Goal: Download file/media

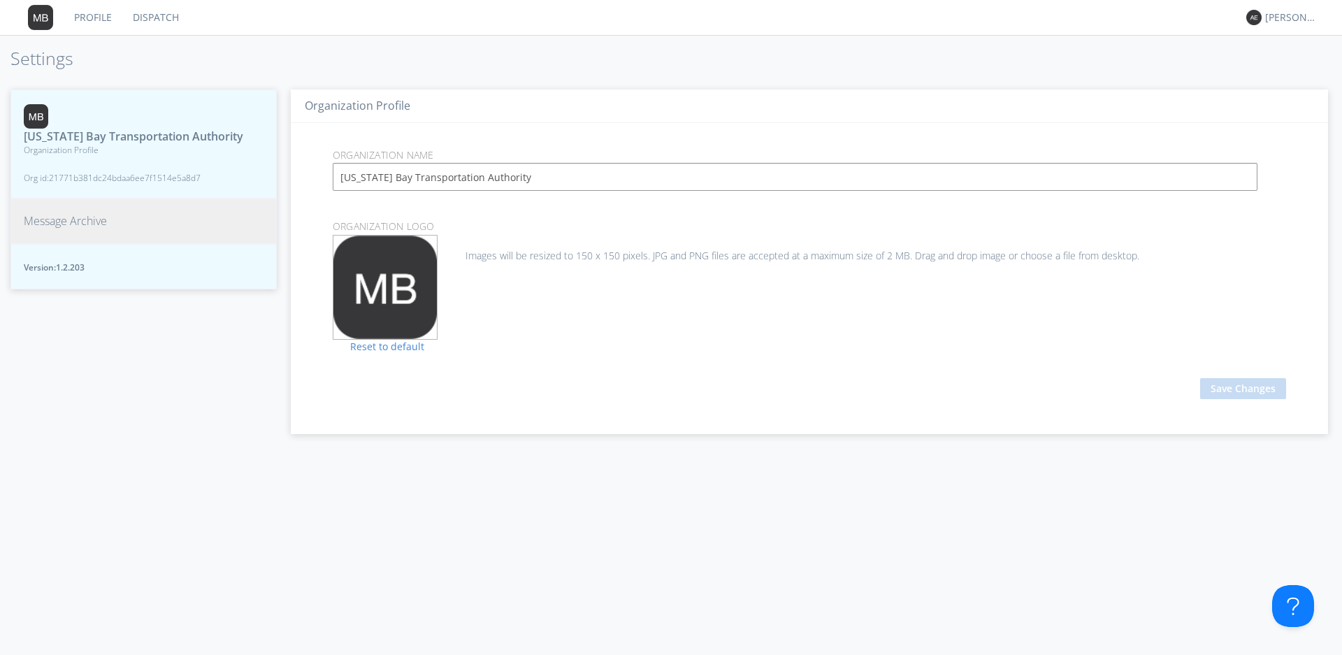
click at [87, 229] on span "Message Archive" at bounding box center [65, 221] width 83 height 16
click at [65, 229] on span "Message Archive" at bounding box center [65, 221] width 83 height 16
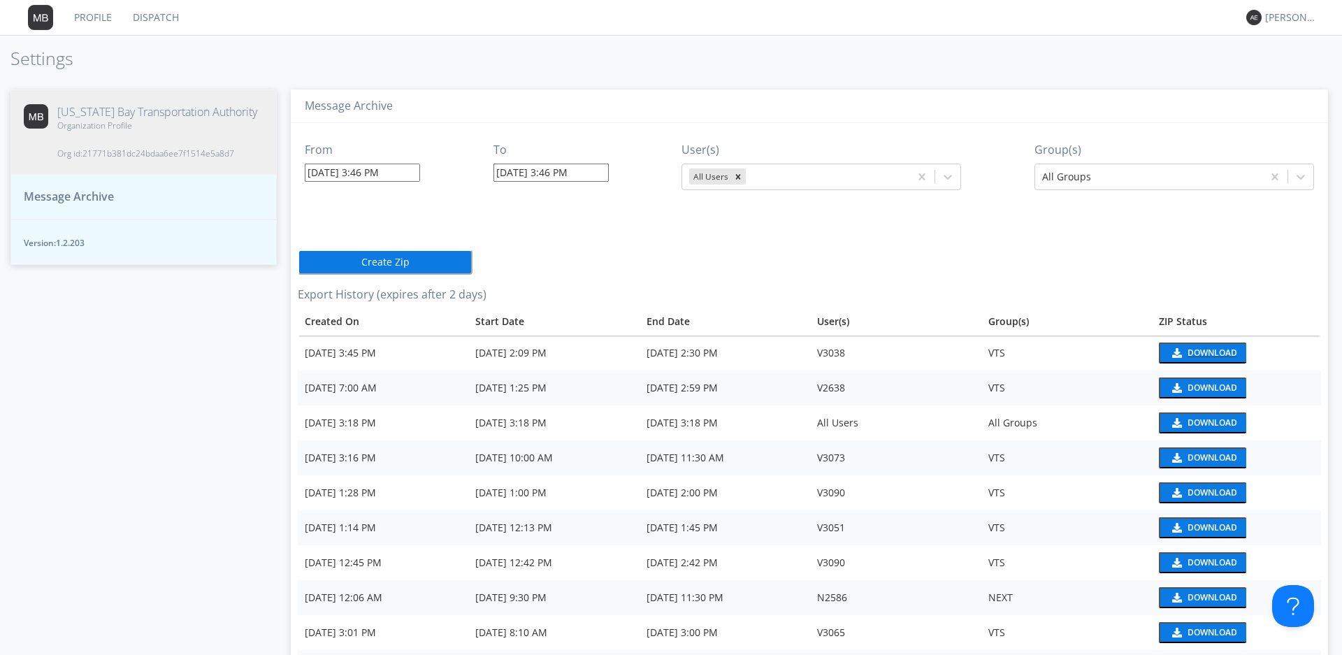
click at [1217, 352] on div "Download" at bounding box center [1213, 353] width 50 height 8
click at [379, 174] on input "[DATE] 3:46 PM" at bounding box center [362, 173] width 115 height 18
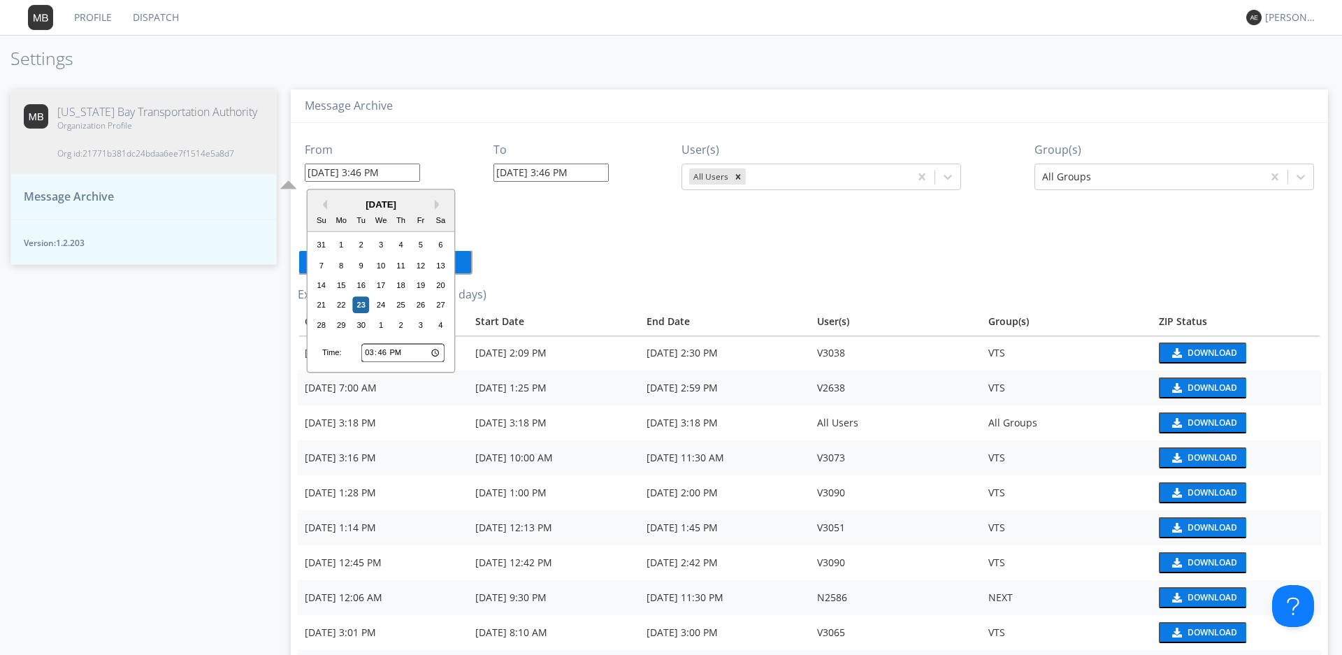
click at [379, 174] on input "[DATE] 3:46 PM" at bounding box center [362, 173] width 115 height 18
click at [382, 173] on input "[DATE] 3:46 PM" at bounding box center [362, 173] width 115 height 18
type input "[DATE] 3:4 PM"
type input "[DATE] 4:01 PM"
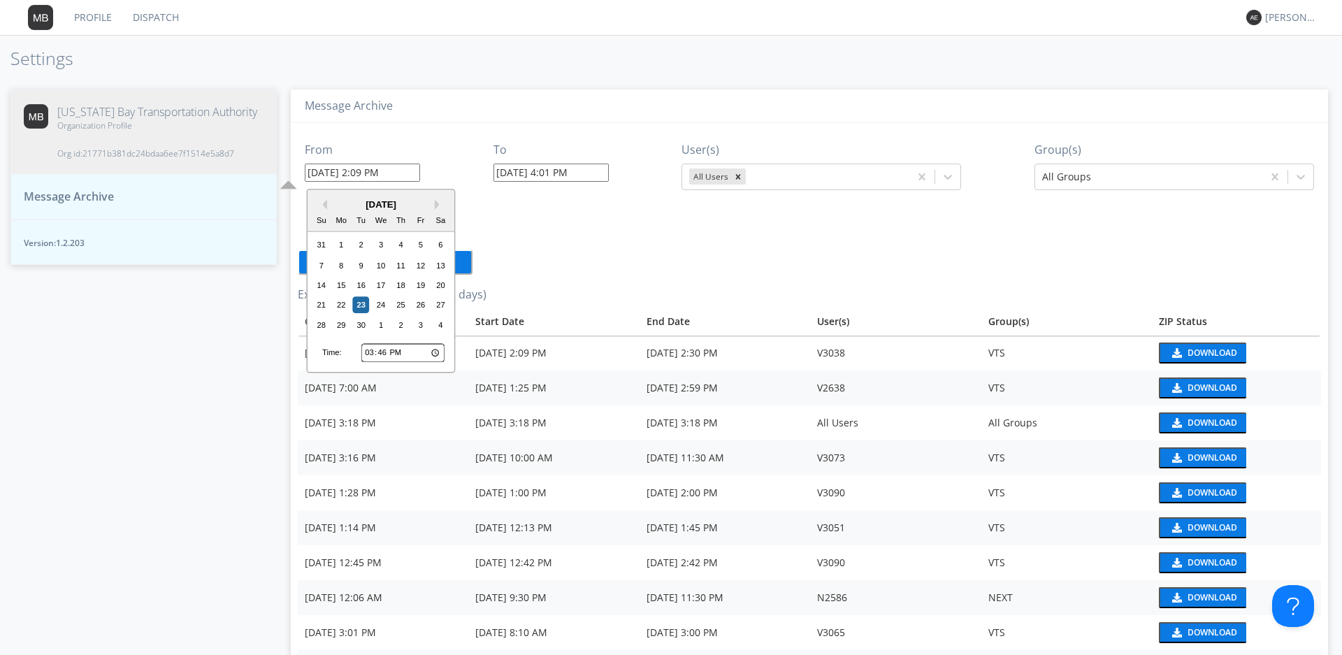
type input "[DATE] 2:09 PM"
click at [520, 209] on div "From [DATE] 2:09 PM Previous Month Next Month [DATE] Su Mo Tu We Th Fr Sa 31 1 …" at bounding box center [810, 404] width 1024 height 562
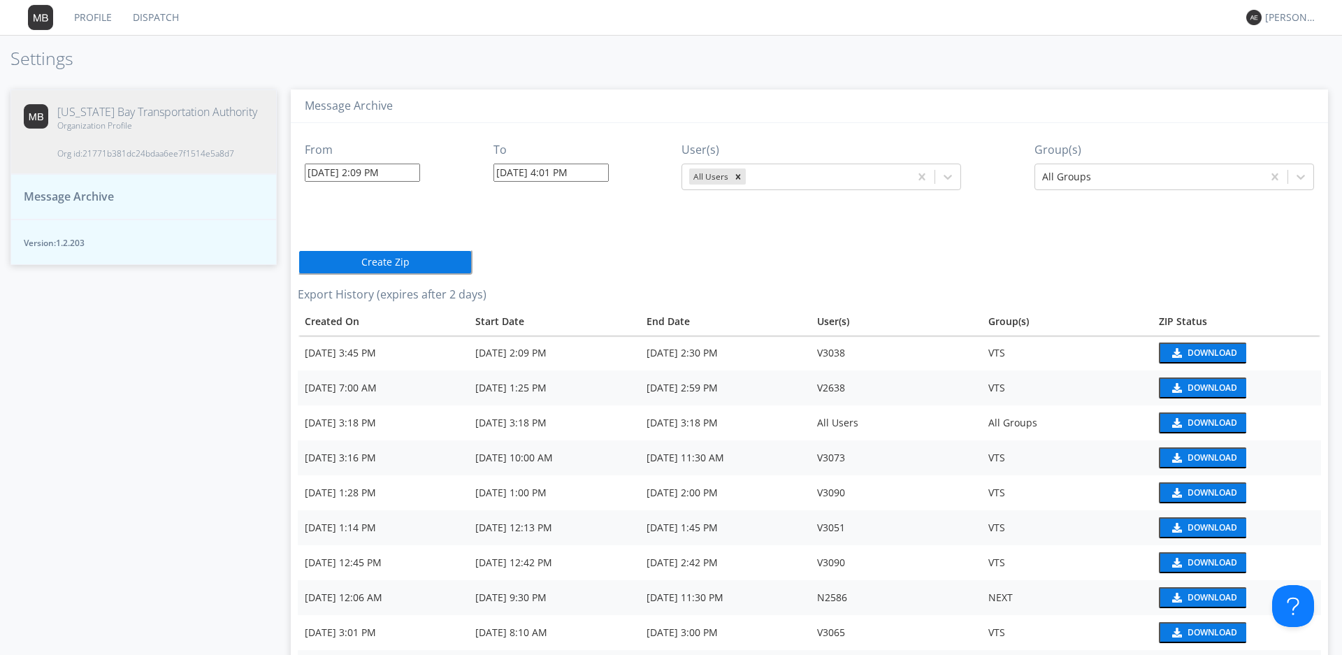
click at [565, 171] on input "[DATE] 4:01 PM" at bounding box center [551, 173] width 115 height 18
click at [568, 169] on input "[DATE] 4:01 PM" at bounding box center [551, 173] width 115 height 18
type input "[DATE] 3:00 PM"
click at [640, 87] on div "Message Archive From [DATE] 2:09 PM To [DATE] 3:00 PM User(s) All Users Group(s…" at bounding box center [810, 366] width 1066 height 580
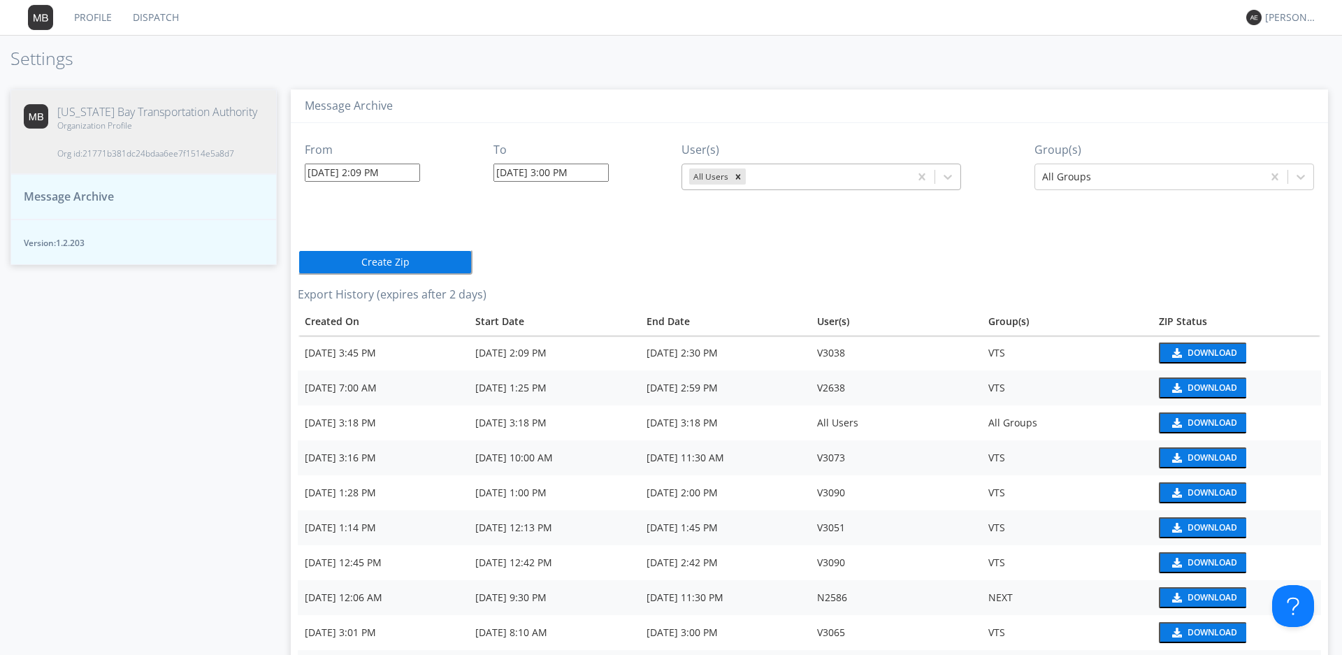
click at [847, 178] on div at bounding box center [826, 177] width 154 height 17
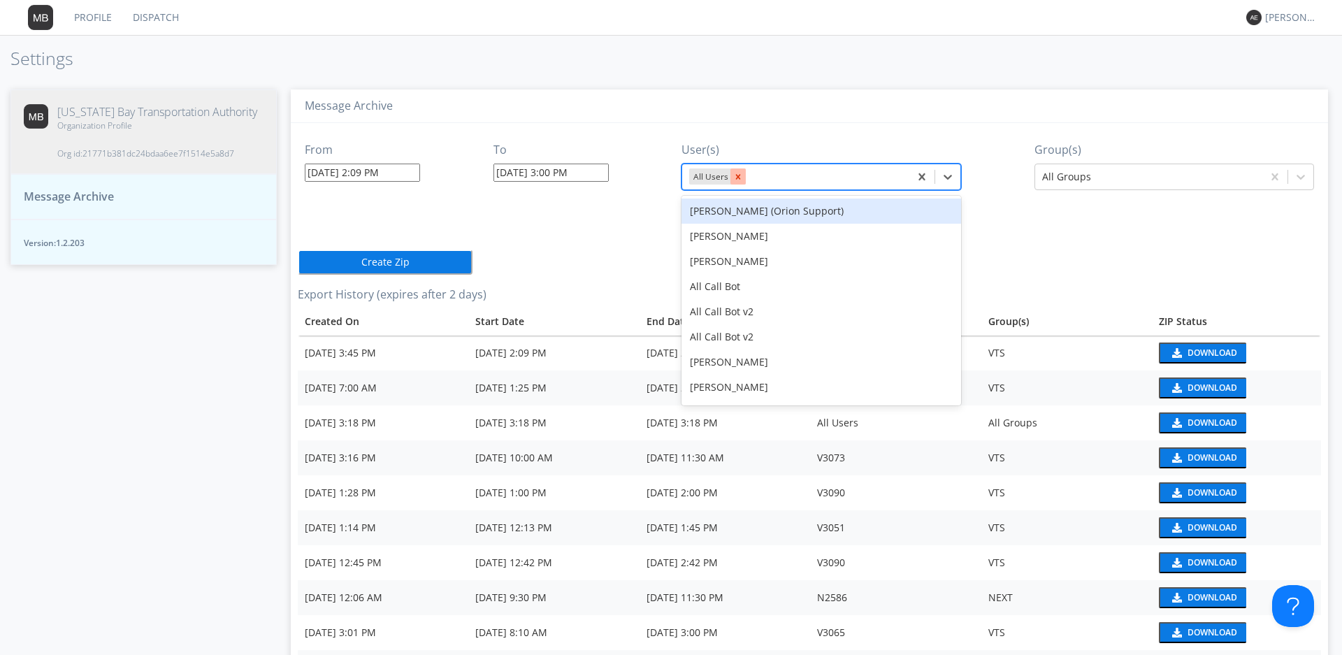
click at [738, 174] on icon "Remove All Users" at bounding box center [738, 177] width 10 height 10
type input "3038"
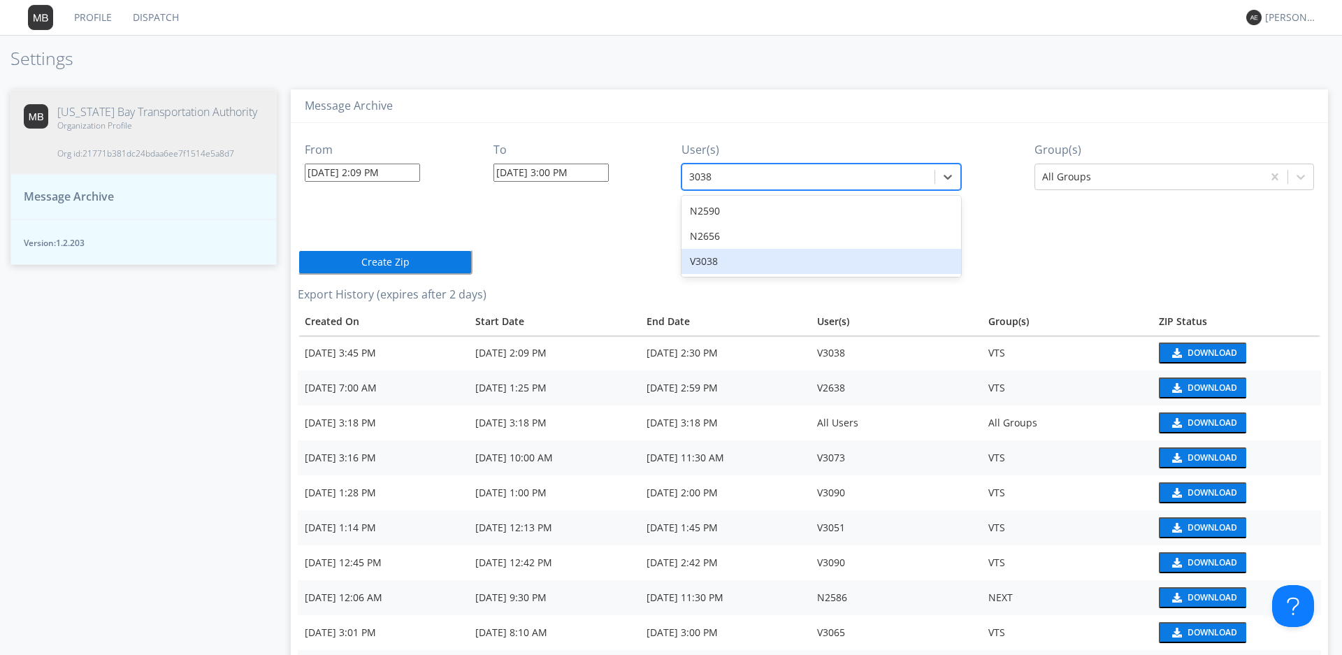
click at [701, 258] on div "V3038" at bounding box center [822, 261] width 280 height 25
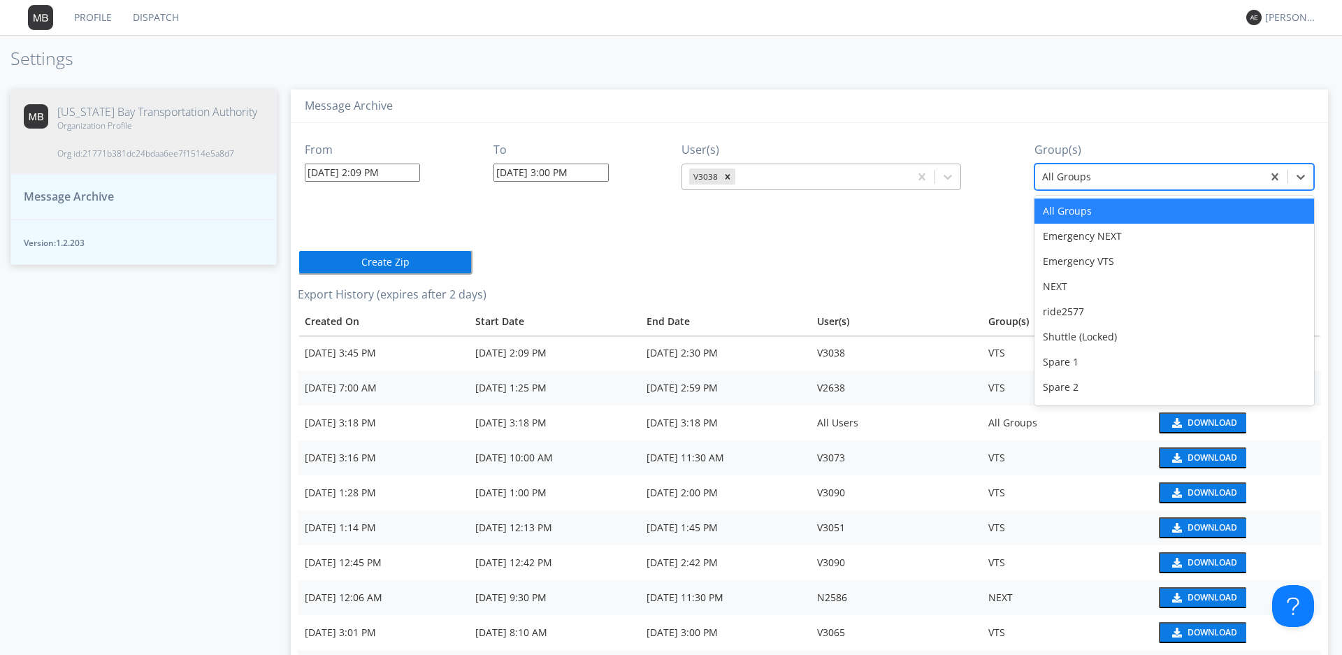
click at [1232, 175] on div at bounding box center [1149, 177] width 213 height 17
click at [1078, 264] on div "Emergency VTS" at bounding box center [1175, 261] width 280 height 25
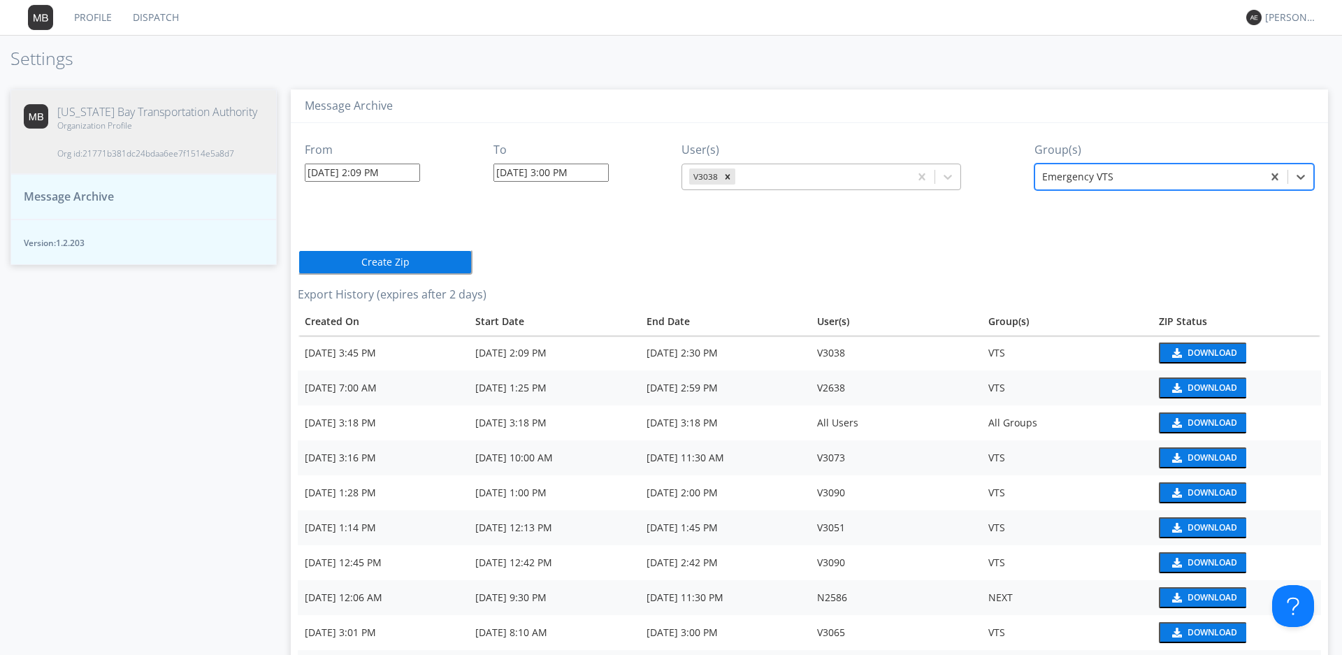
click at [413, 264] on button "Create Zip" at bounding box center [385, 262] width 175 height 25
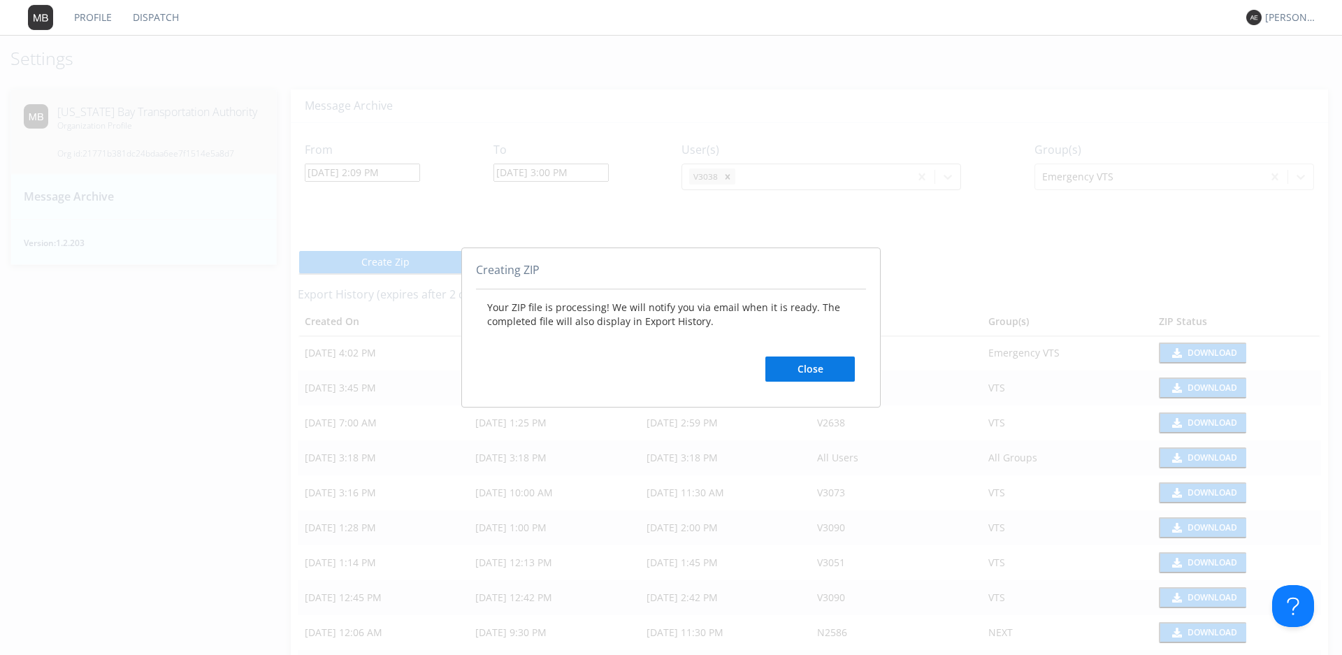
click at [832, 365] on button "Close" at bounding box center [810, 369] width 89 height 25
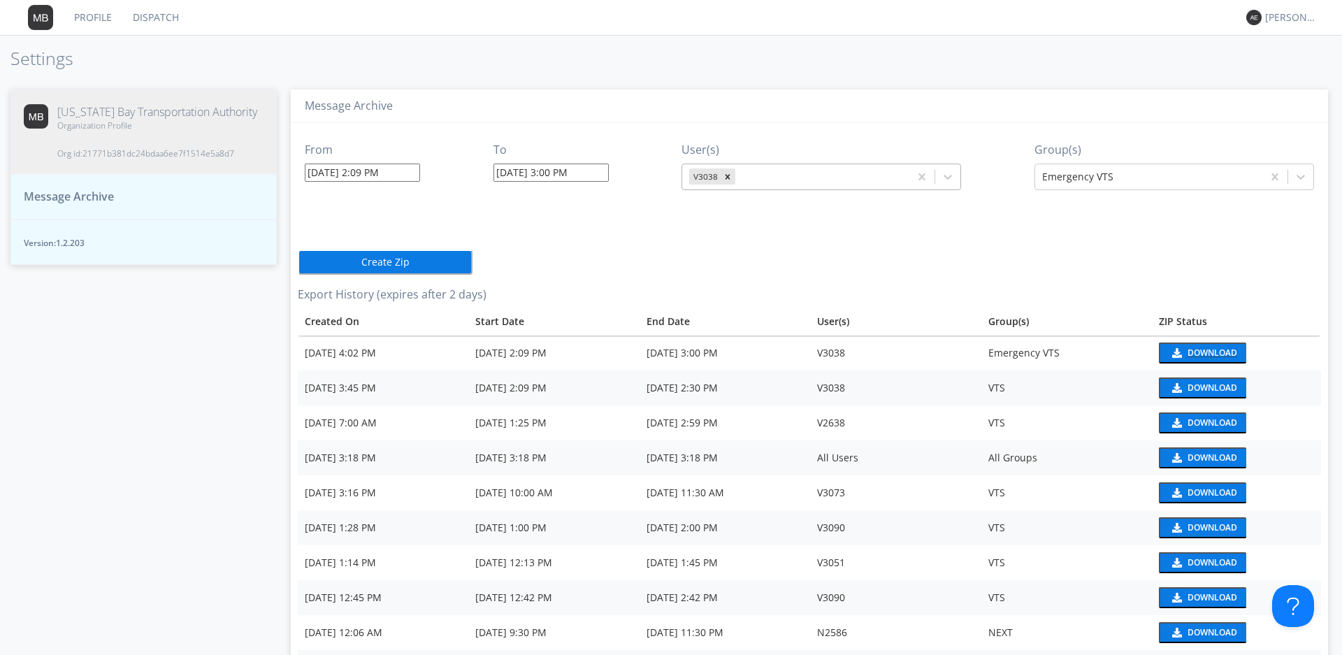
click at [1197, 354] on div "Download" at bounding box center [1213, 353] width 50 height 8
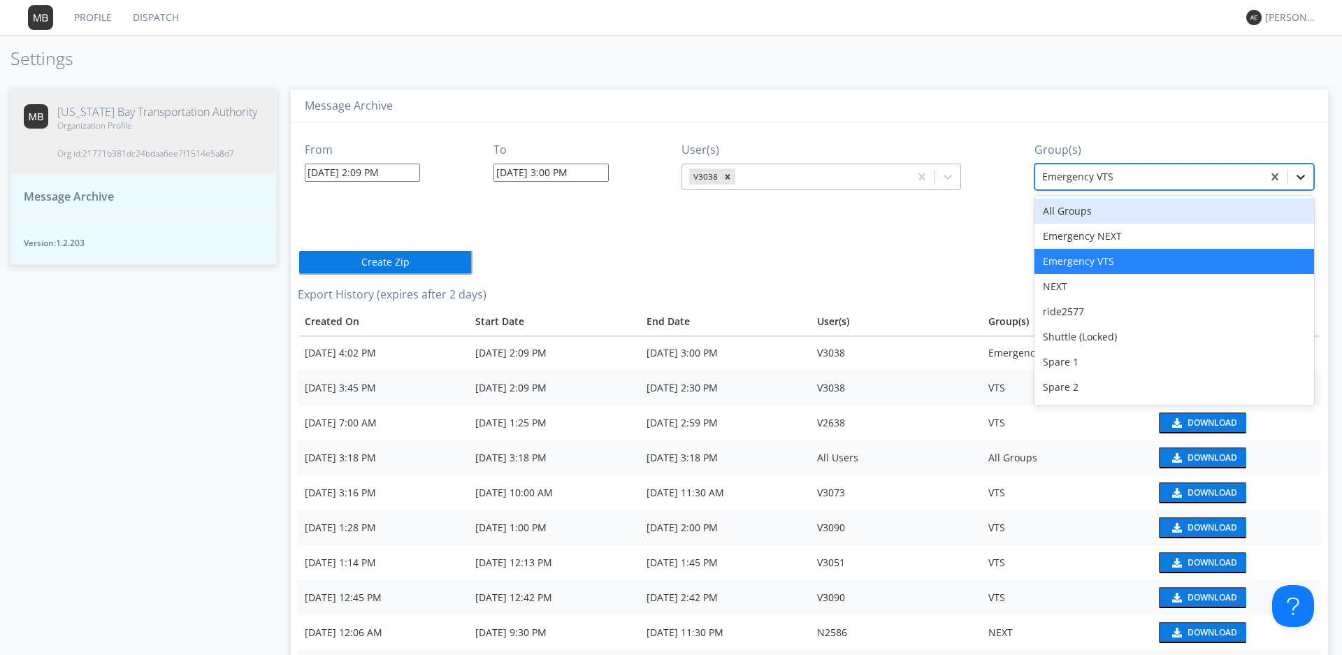
click at [1298, 175] on icon at bounding box center [1301, 177] width 14 height 14
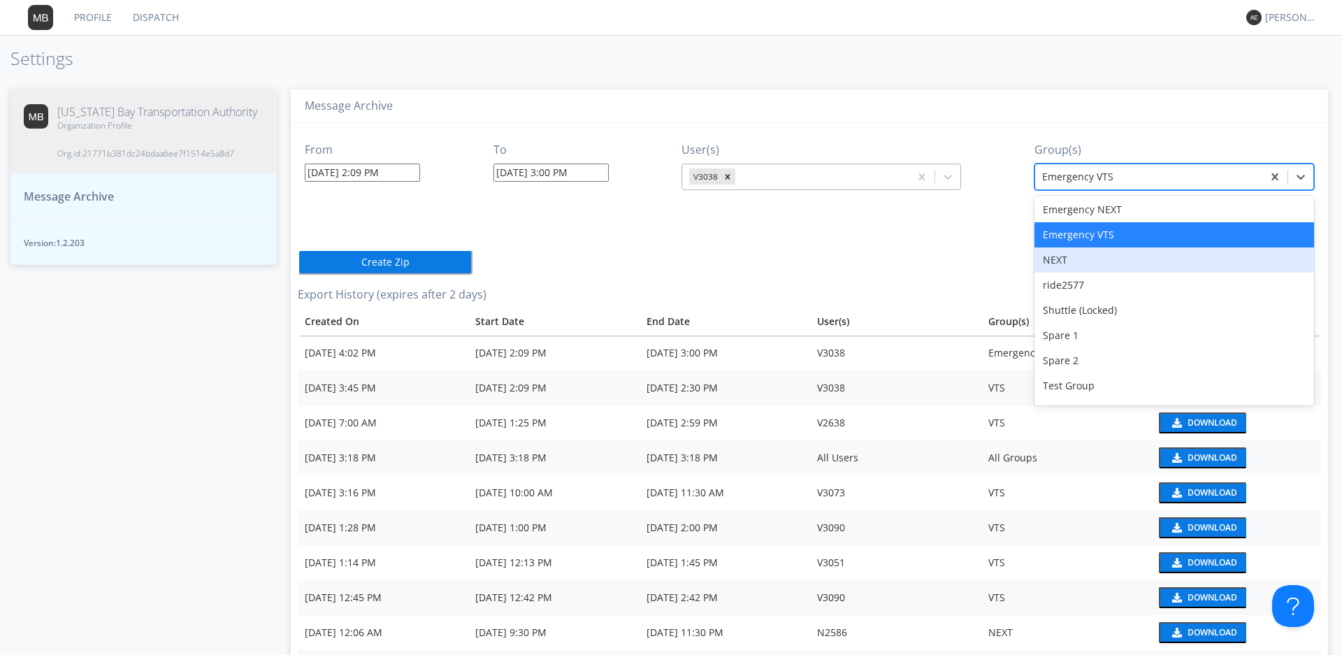
scroll to position [70, 0]
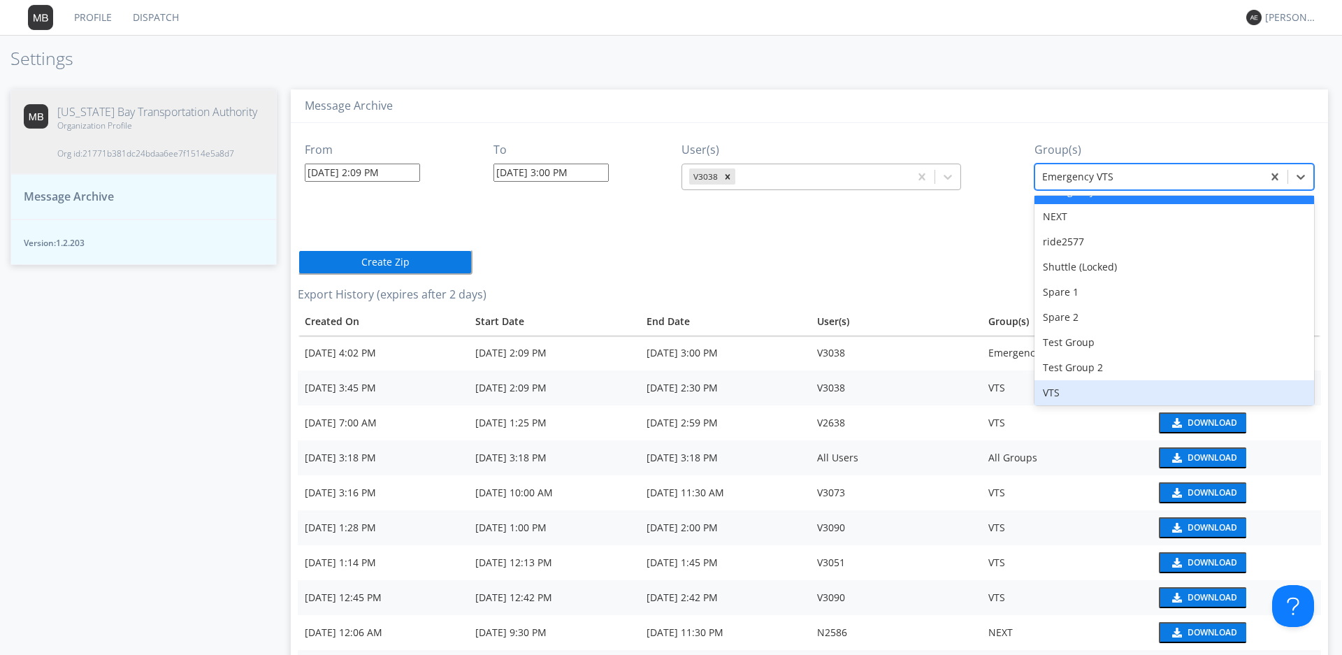
click at [1061, 389] on div "VTS" at bounding box center [1175, 392] width 280 height 25
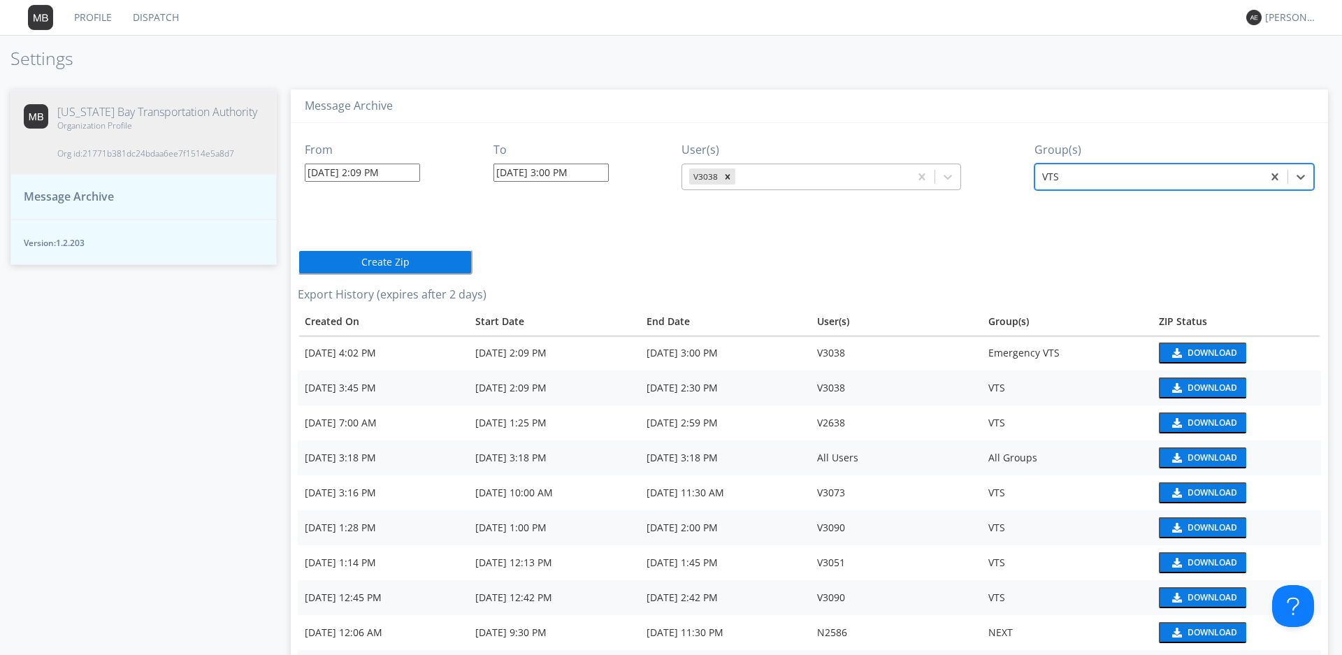
click at [406, 265] on button "Create Zip" at bounding box center [385, 262] width 175 height 25
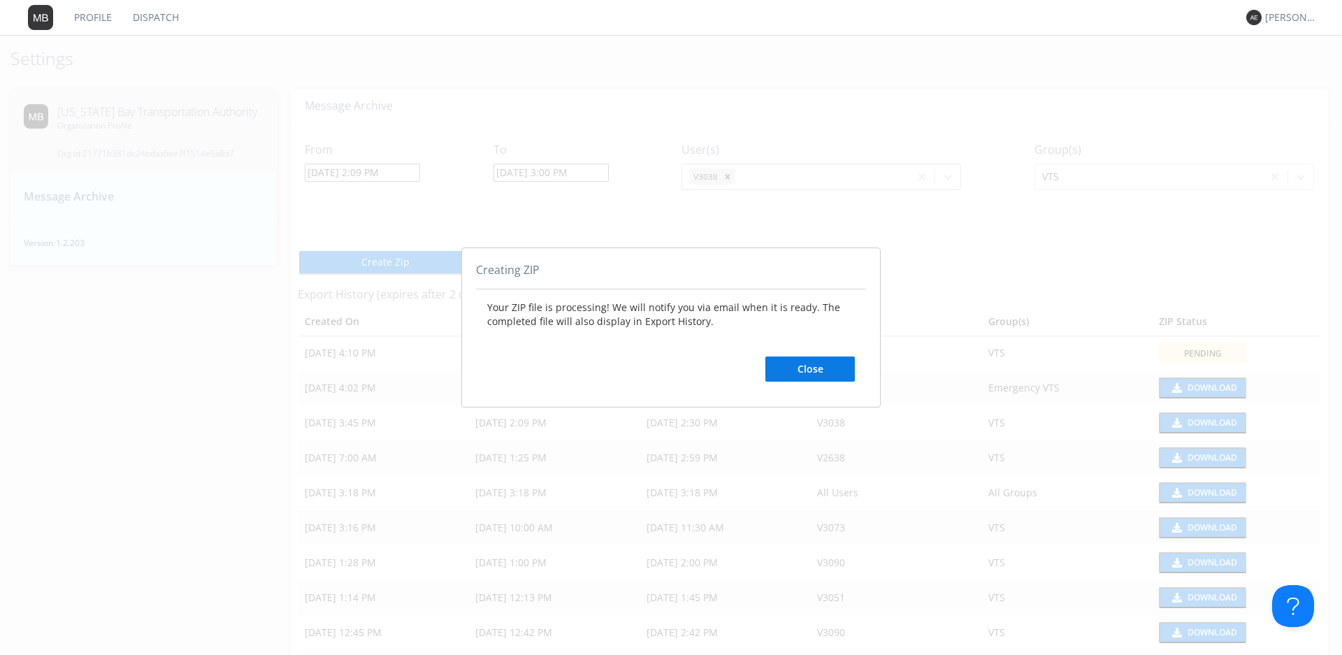
click at [794, 368] on button "Close" at bounding box center [810, 369] width 89 height 25
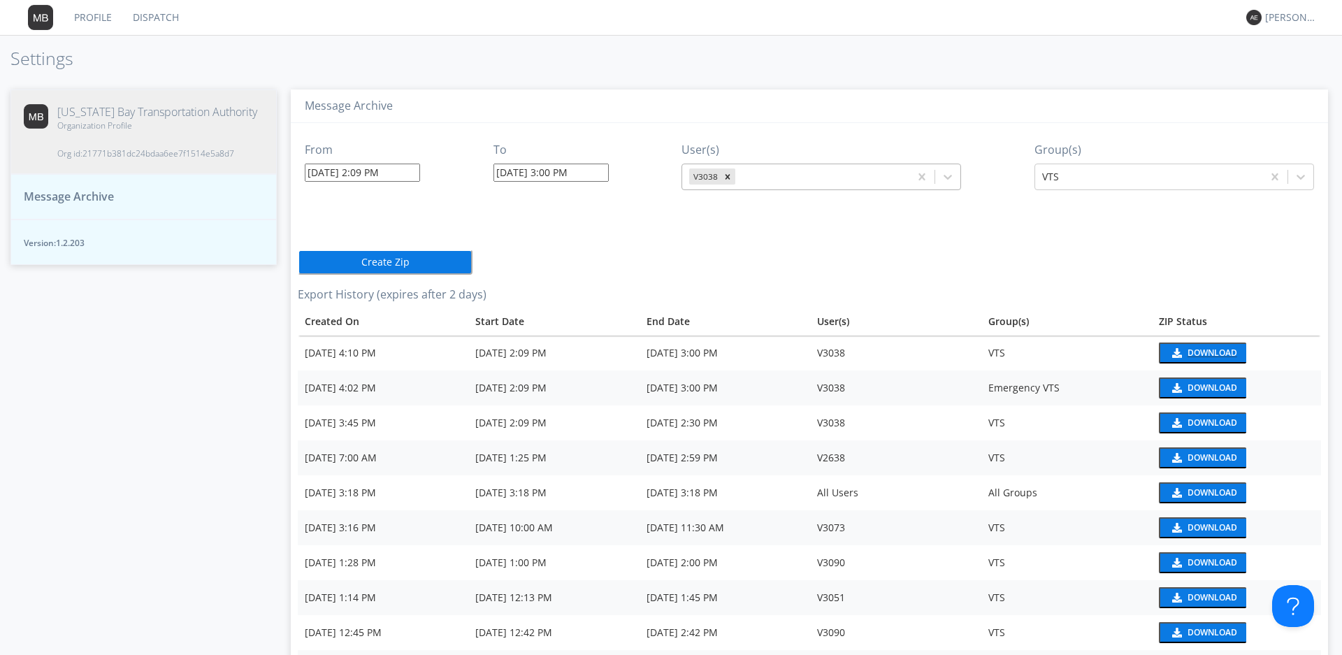
click at [1231, 352] on div "Download" at bounding box center [1213, 353] width 50 height 8
click at [1199, 350] on div "Download" at bounding box center [1213, 353] width 50 height 8
